Goal: Task Accomplishment & Management: Manage account settings

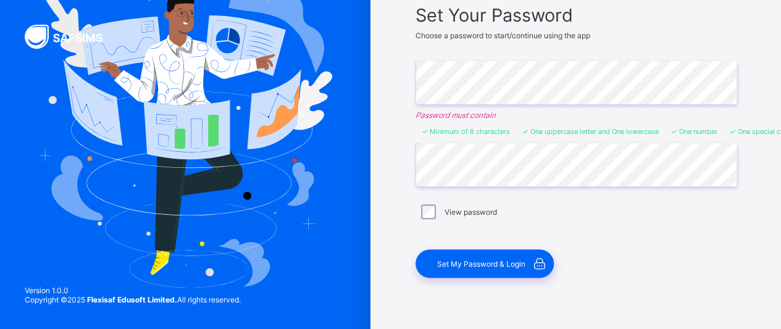
scroll to position [106, 0]
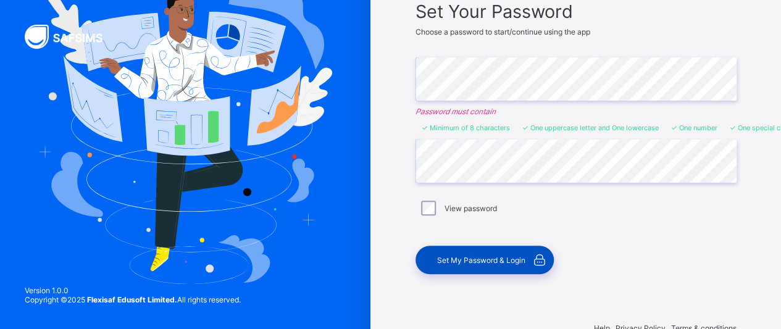
click at [479, 258] on span "Set My Password & Login" at bounding box center [481, 260] width 88 height 9
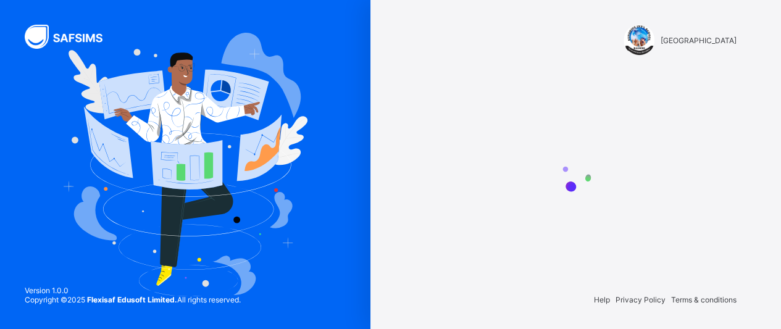
scroll to position [0, 0]
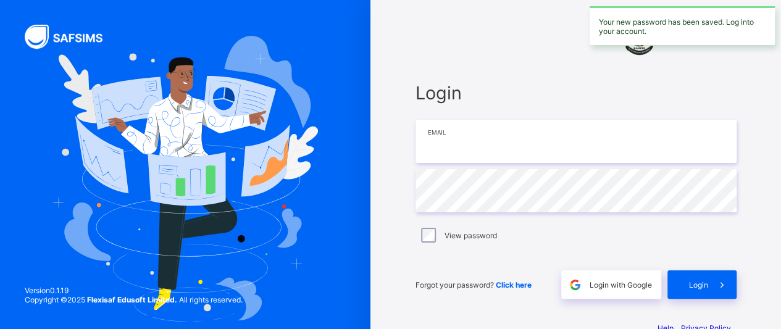
click at [490, 145] on input "email" at bounding box center [576, 141] width 321 height 43
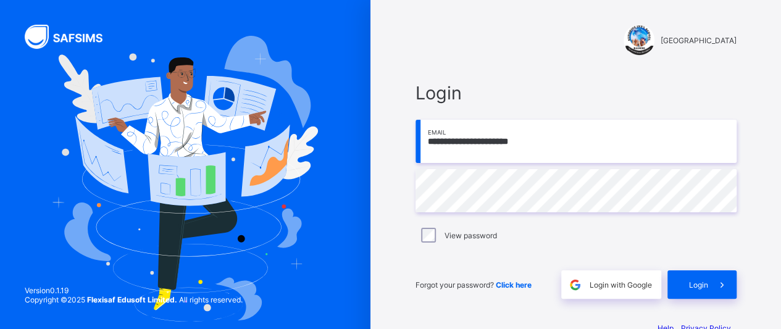
type input "**********"
click at [698, 277] on div "Login" at bounding box center [702, 285] width 69 height 28
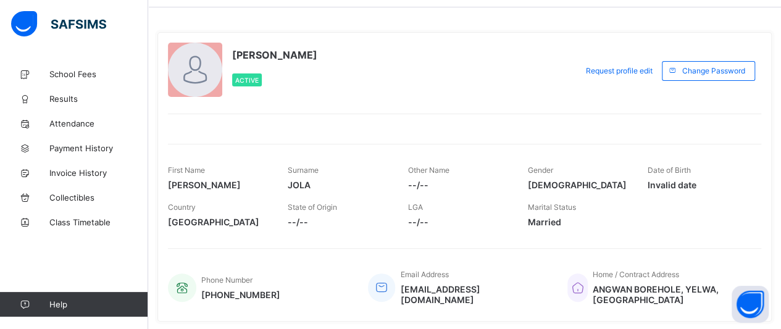
scroll to position [49, 0]
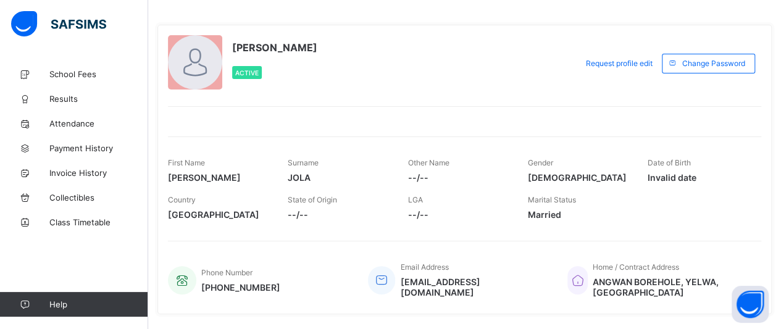
click at [424, 176] on span "--/--" at bounding box center [458, 177] width 101 height 11
click at [311, 201] on span "State of Origin" at bounding box center [312, 199] width 49 height 9
click at [300, 214] on span "--/--" at bounding box center [338, 214] width 101 height 11
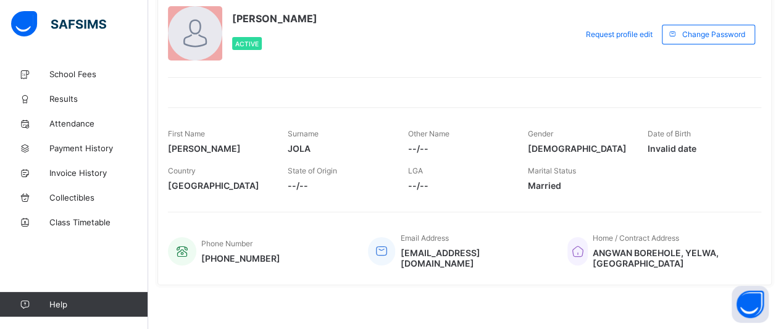
scroll to position [80, 0]
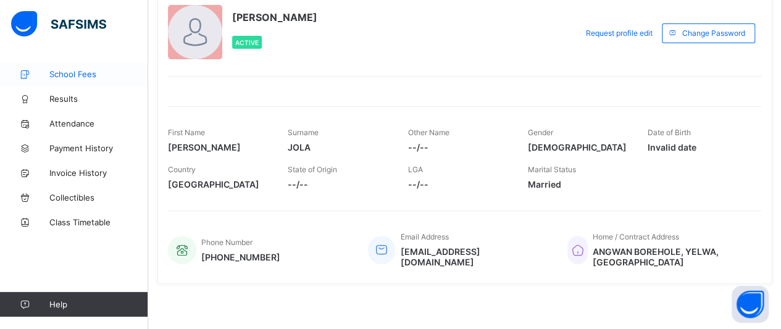
click at [95, 76] on span "School Fees" at bounding box center [98, 74] width 99 height 10
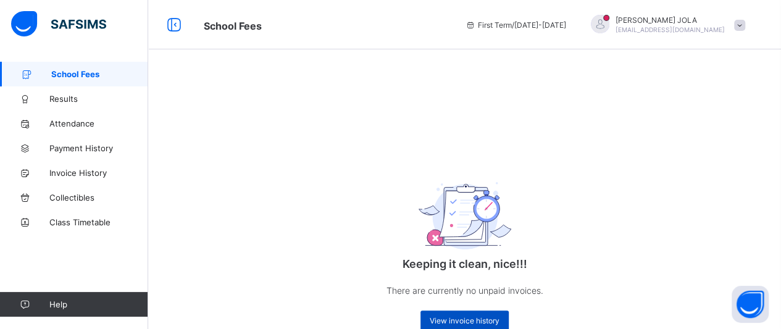
click at [458, 322] on span "View invoice history" at bounding box center [465, 320] width 70 height 9
click at [84, 128] on span "Attendance" at bounding box center [98, 124] width 99 height 10
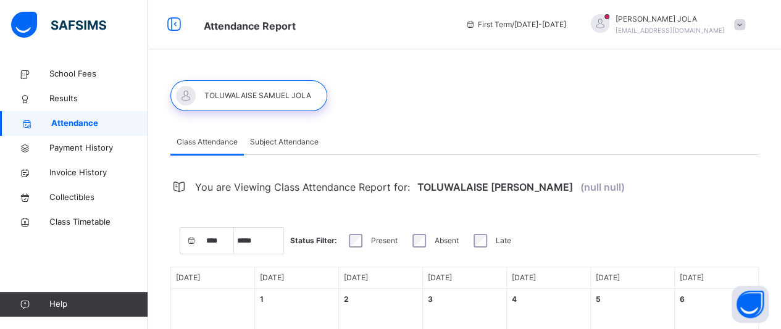
select select "****"
select select "*"
click at [103, 150] on span "Payment History" at bounding box center [98, 148] width 99 height 12
